Goal: Task Accomplishment & Management: Manage account settings

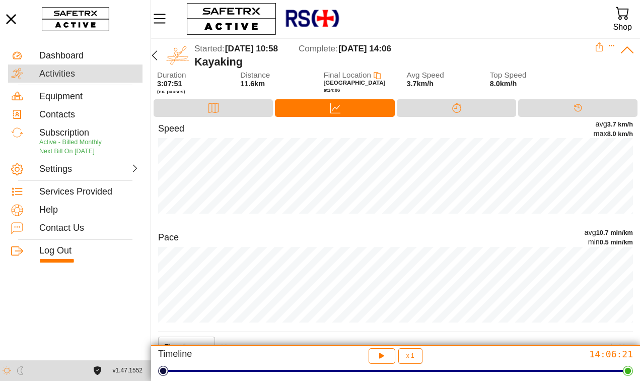
click at [72, 76] on div "Activities" at bounding box center [89, 73] width 100 height 11
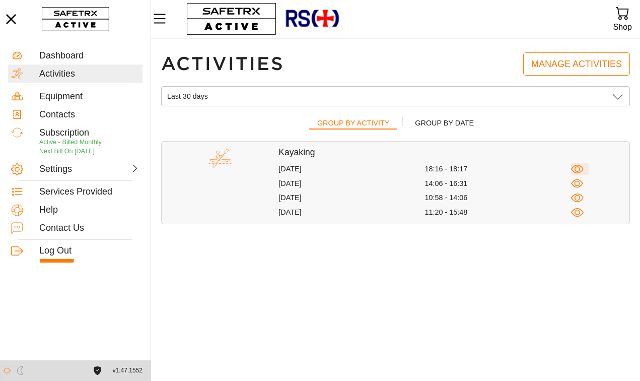
click at [578, 167] on icon "button" at bounding box center [577, 169] width 13 height 13
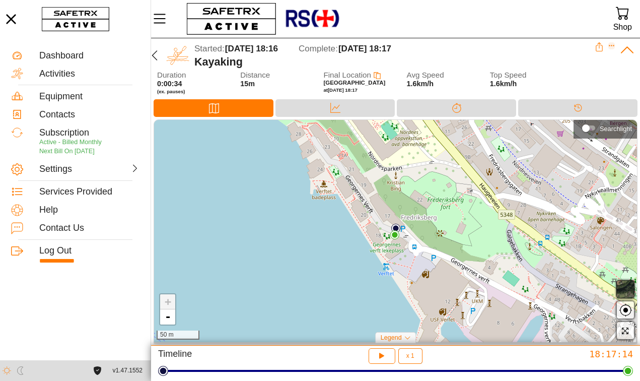
click at [611, 44] on icon "Expand" at bounding box center [611, 45] width 7 height 7
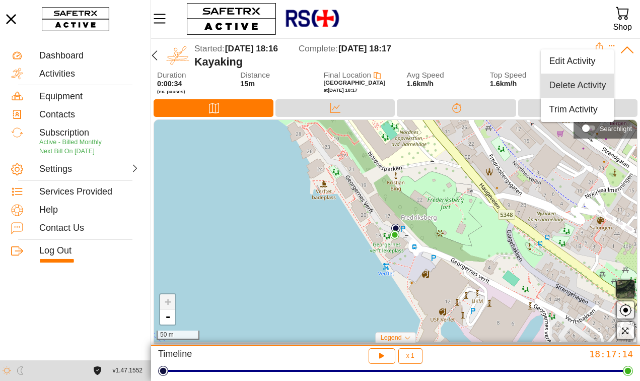
click at [592, 80] on div "Delete Activity" at bounding box center [577, 85] width 57 height 11
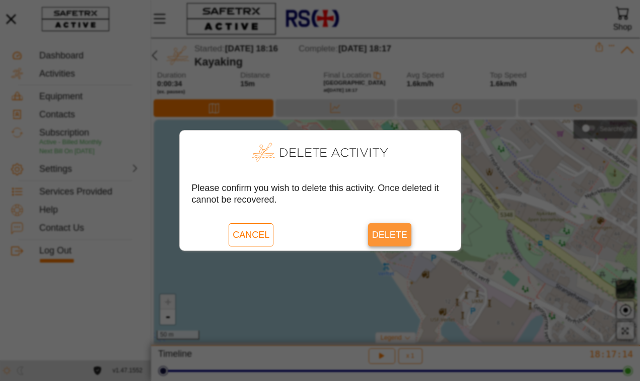
click at [392, 233] on span "Delete" at bounding box center [389, 234] width 35 height 23
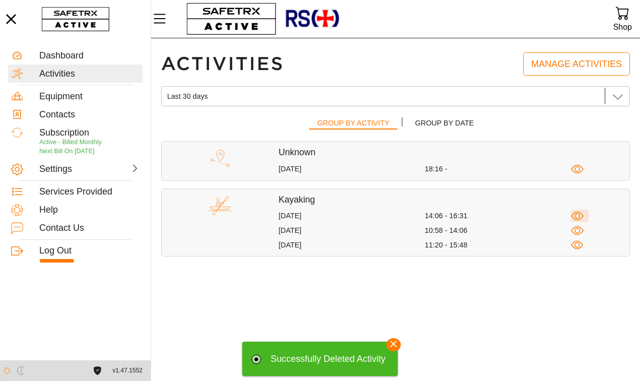
click at [578, 213] on icon "button" at bounding box center [578, 216] width 6 height 6
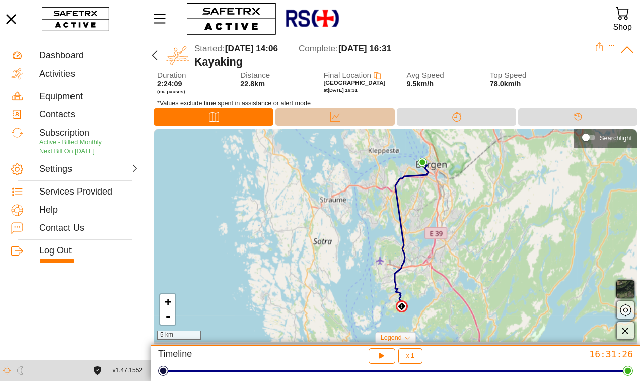
click at [358, 111] on div "Data" at bounding box center [335, 117] width 119 height 18
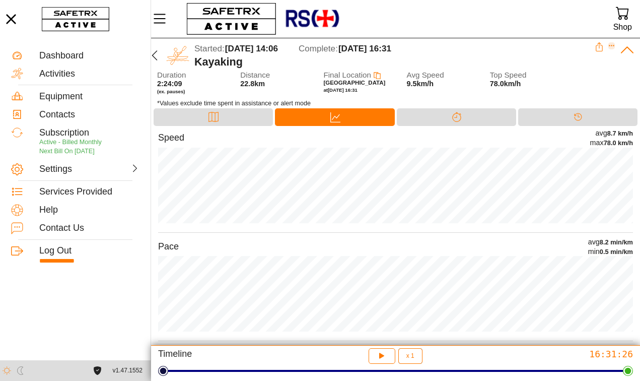
click at [613, 44] on icon "Expand" at bounding box center [611, 45] width 7 height 7
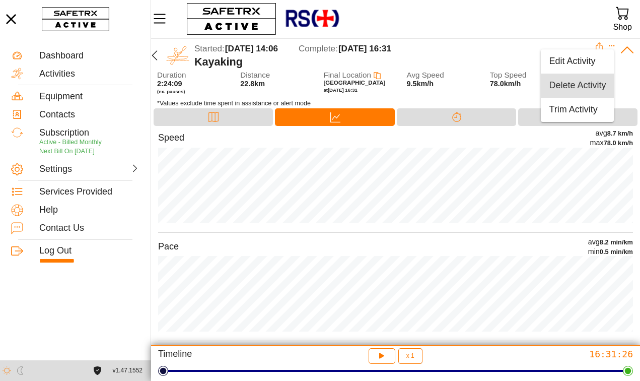
click at [589, 87] on div "Delete Activity" at bounding box center [577, 85] width 57 height 11
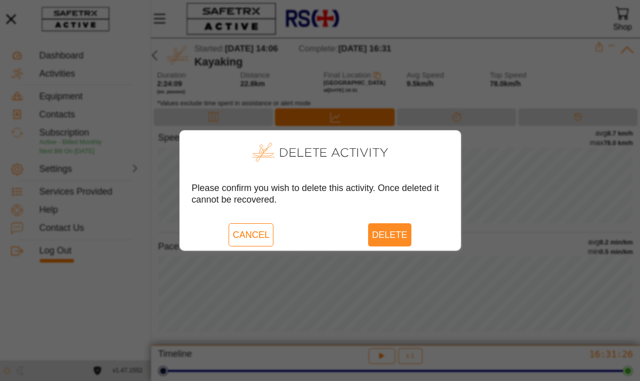
click at [385, 235] on span "Delete" at bounding box center [389, 234] width 35 height 23
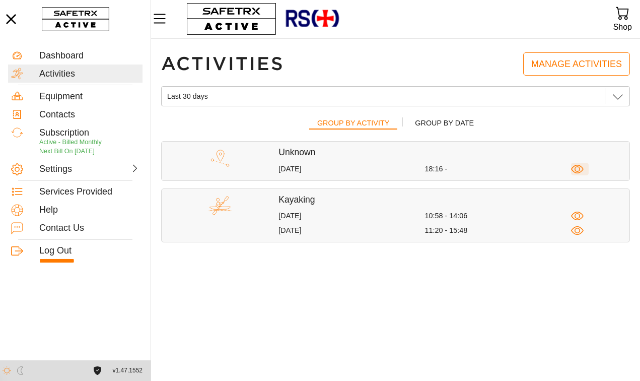
click at [579, 167] on icon "button" at bounding box center [578, 169] width 6 height 6
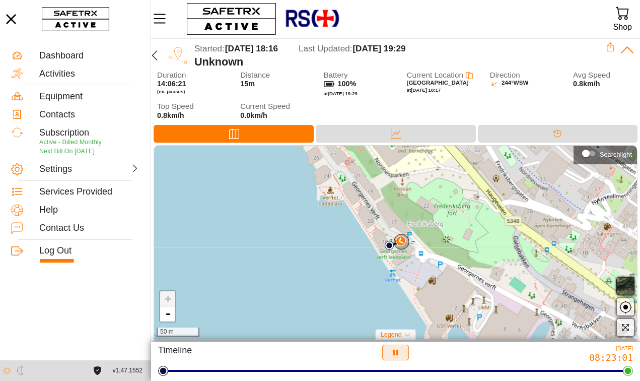
click at [399, 351] on icon "button" at bounding box center [395, 352] width 11 height 11
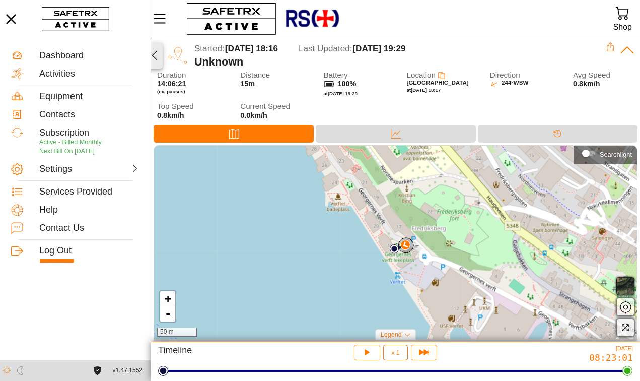
click at [160, 54] on icon "button" at bounding box center [155, 55] width 12 height 12
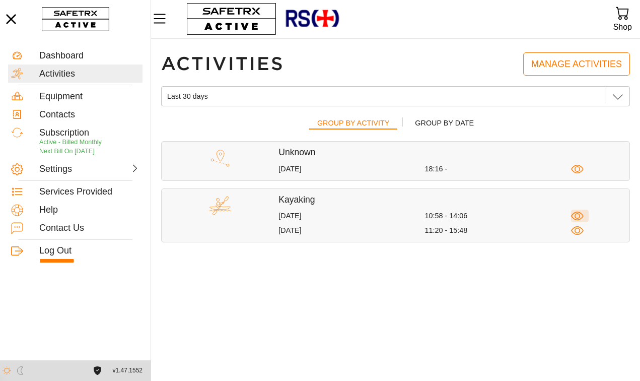
click at [575, 213] on icon "button" at bounding box center [578, 216] width 6 height 6
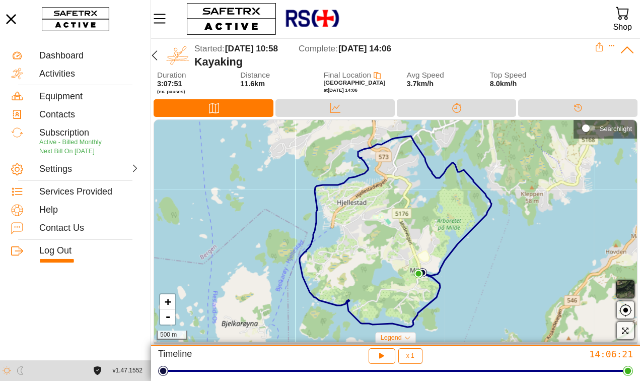
click at [600, 47] on icon at bounding box center [599, 46] width 9 height 9
click at [598, 46] on icon at bounding box center [599, 46] width 9 height 9
